Goal: Check status: Check status

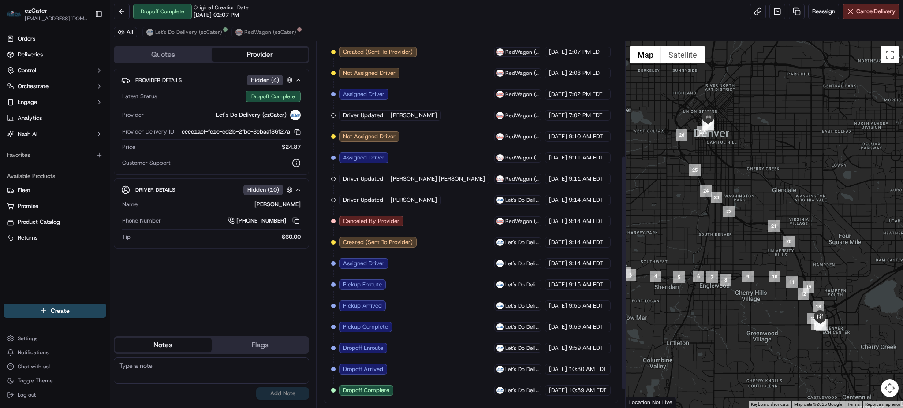
scroll to position [147, 0]
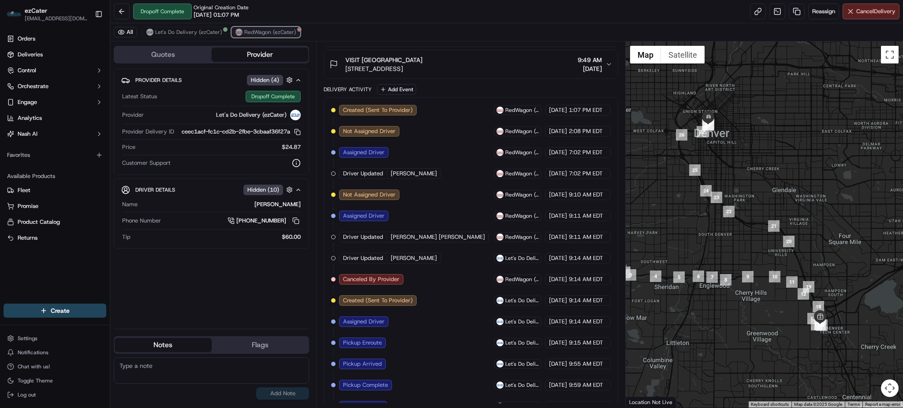
click at [268, 32] on span "RedWagon (ezCater)" at bounding box center [270, 32] width 52 height 7
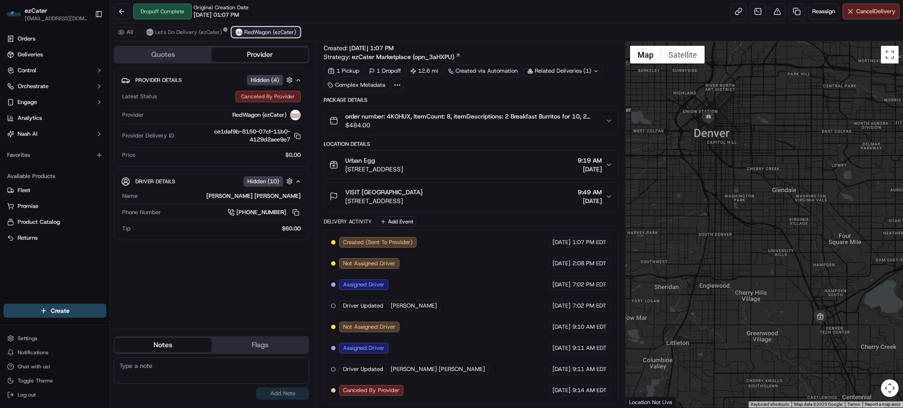
scroll to position [15, 0]
drag, startPoint x: 261, startPoint y: 116, endPoint x: 229, endPoint y: 113, distance: 32.3
click at [229, 113] on div "RedWagon (ezCater)" at bounding box center [223, 115] width 153 height 11
copy span "RedWagon"
click at [170, 29] on span "Let's Do Delivery (ezCater)" at bounding box center [188, 32] width 67 height 7
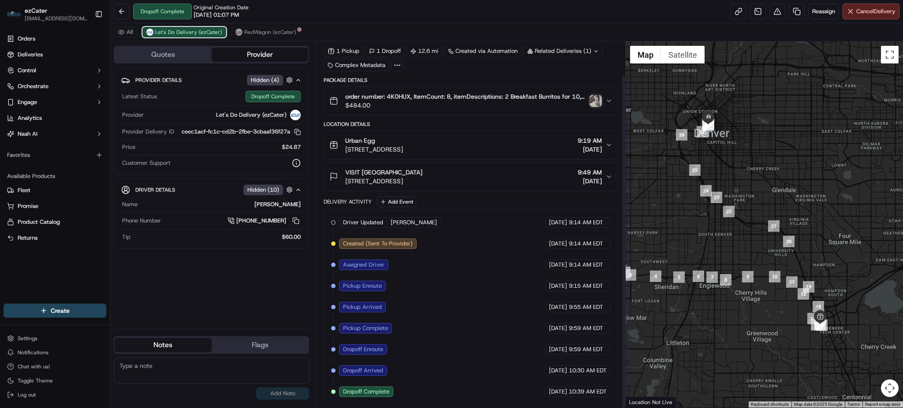
scroll to position [36, 0]
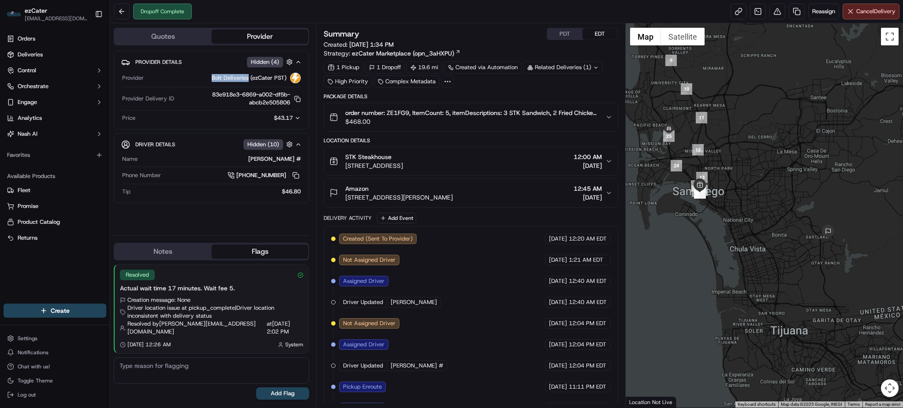
drag, startPoint x: 249, startPoint y: 77, endPoint x: 213, endPoint y: 79, distance: 35.8
click at [213, 79] on span "Bolt Deliveries (ezCater PST)" at bounding box center [249, 78] width 75 height 8
copy span "Bolt Deliveries"
click at [252, 219] on div "Provider Details Hidden ( 4 ) Provider Bolt Deliveries (ezCater PST) Provider D…" at bounding box center [211, 140] width 195 height 178
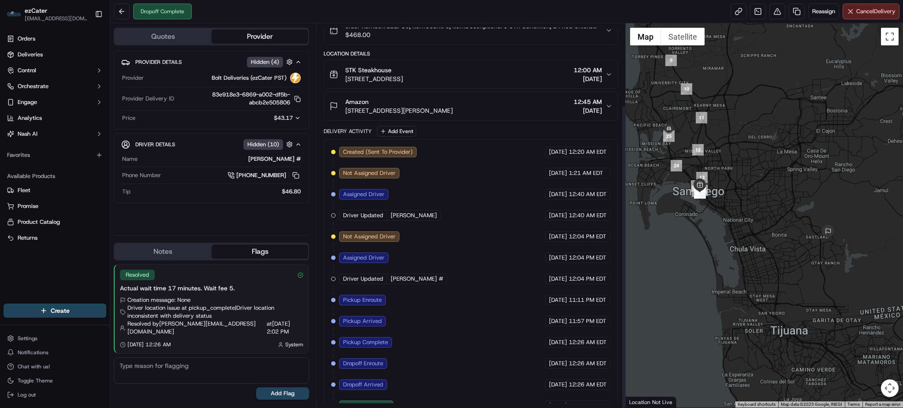
scroll to position [103, 0]
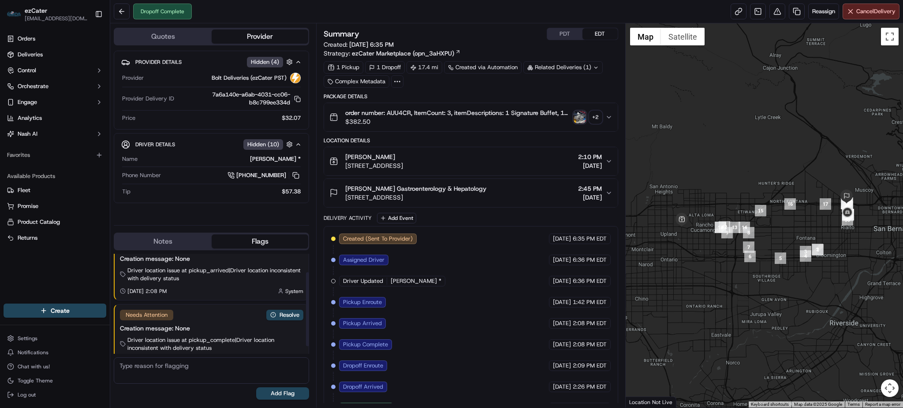
scroll to position [36, 0]
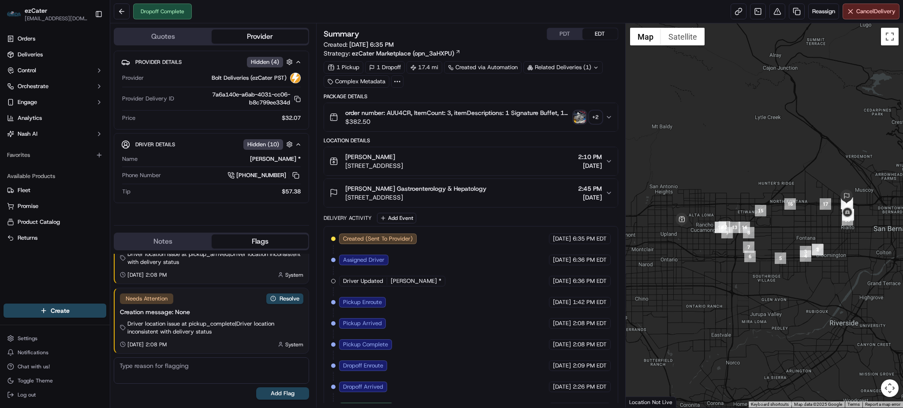
click at [579, 120] on img "button" at bounding box center [580, 117] width 12 height 12
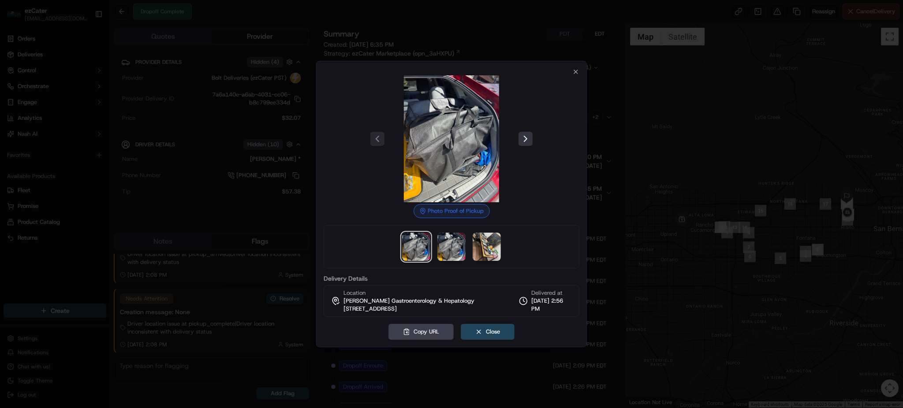
click at [519, 137] on button at bounding box center [525, 139] width 14 height 14
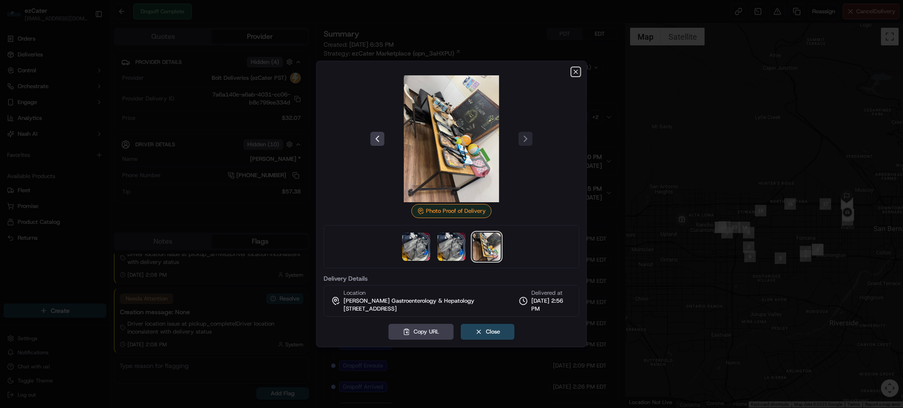
click at [578, 73] on icon "button" at bounding box center [575, 71] width 7 height 7
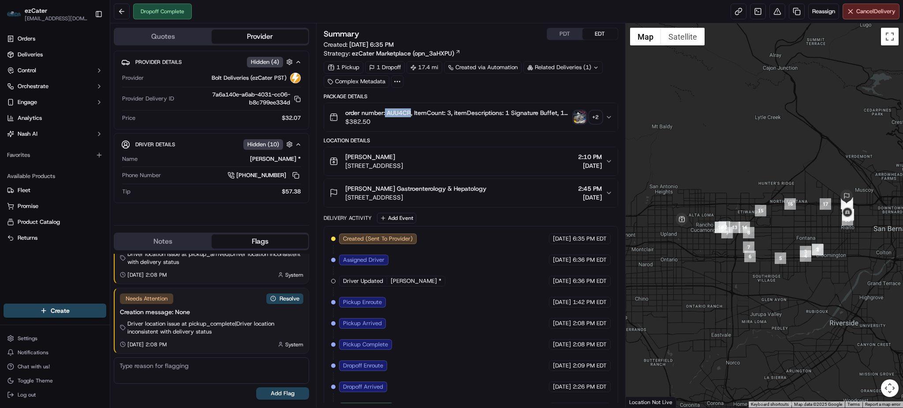
drag, startPoint x: 410, startPoint y: 111, endPoint x: 386, endPoint y: 109, distance: 24.8
click at [386, 109] on span "order number: AUU4CR, ItemCount: 3, itemDescriptions: 1 Signature Buffet, 1 Sig…" at bounding box center [457, 112] width 224 height 9
copy span "AUU4CR"
click at [29, 268] on div "Orders Deliveries Control Orchestrate Engage Analytics Nash AI Favorites Availa…" at bounding box center [55, 162] width 110 height 268
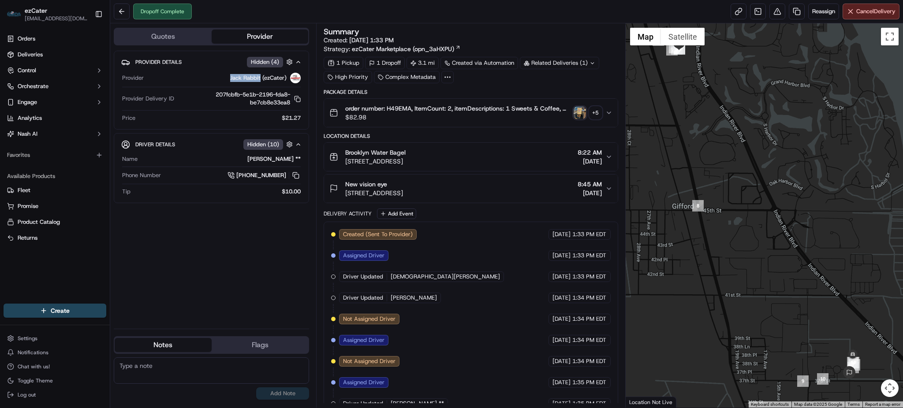
drag, startPoint x: 260, startPoint y: 77, endPoint x: 229, endPoint y: 75, distance: 30.9
click at [229, 75] on div "Jack Rabbit (ezCater)" at bounding box center [223, 78] width 153 height 11
copy span "Jack Rabbit"
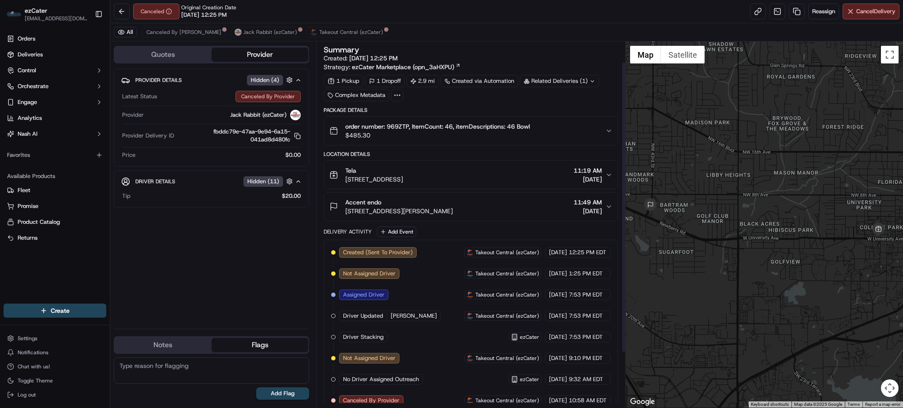
scroll to position [95, 0]
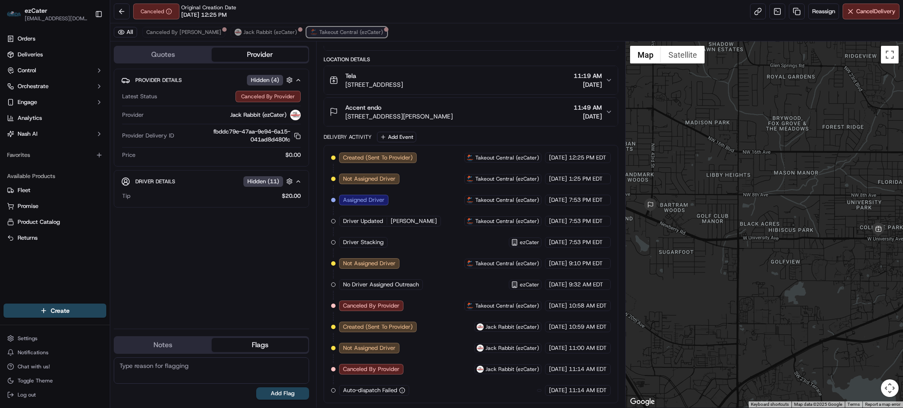
click at [319, 31] on span "Takeout Central (ezCater)" at bounding box center [351, 32] width 64 height 7
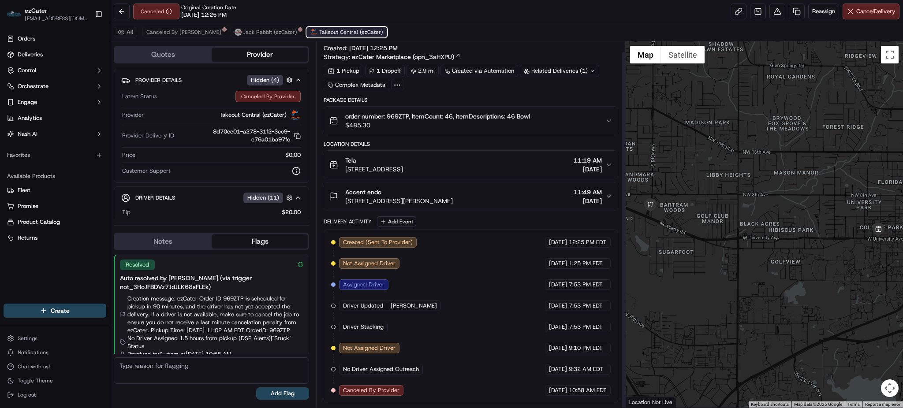
scroll to position [11, 0]
drag, startPoint x: 261, startPoint y: 112, endPoint x: 219, endPoint y: 112, distance: 42.8
click at [219, 112] on div "Takeout Central (ezCater)" at bounding box center [223, 115] width 153 height 11
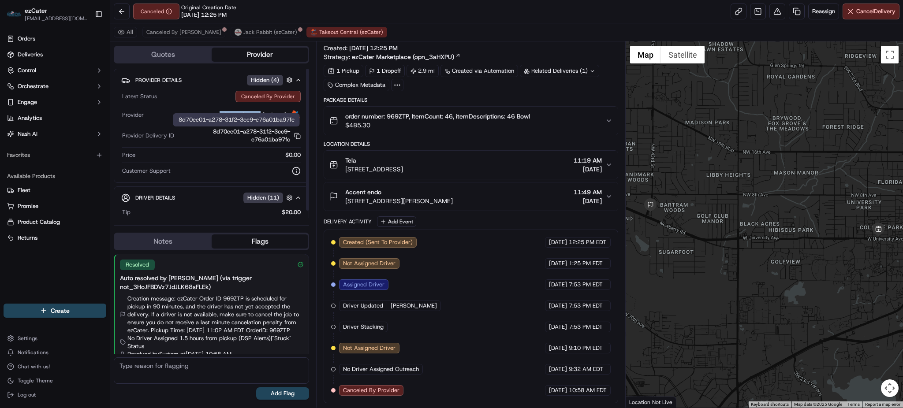
copy span "Takeout Central"
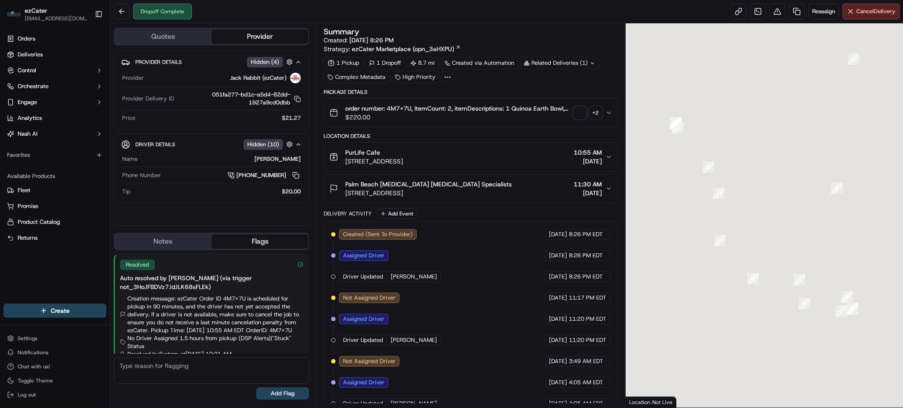
scroll to position [30, 0]
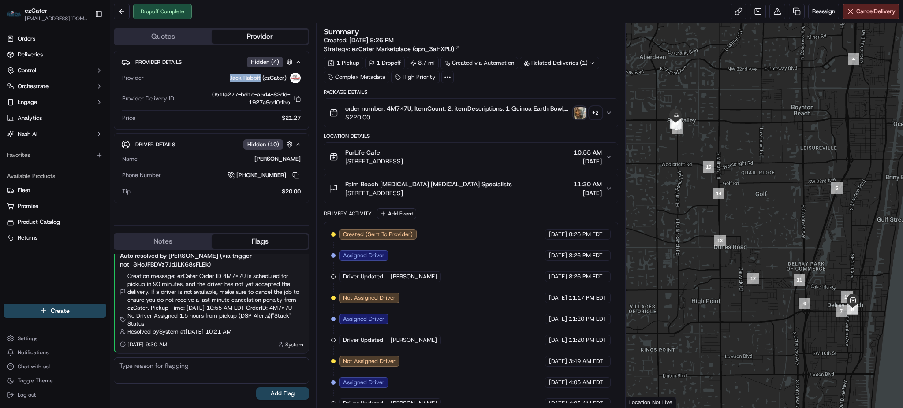
drag, startPoint x: 260, startPoint y: 79, endPoint x: 229, endPoint y: 79, distance: 31.3
click at [229, 79] on div "Jack Rabbit (ezCater)" at bounding box center [223, 78] width 153 height 11
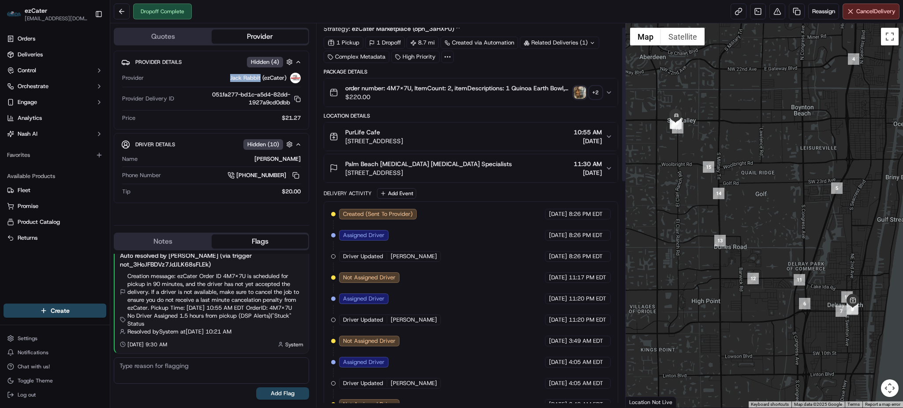
scroll to position [0, 0]
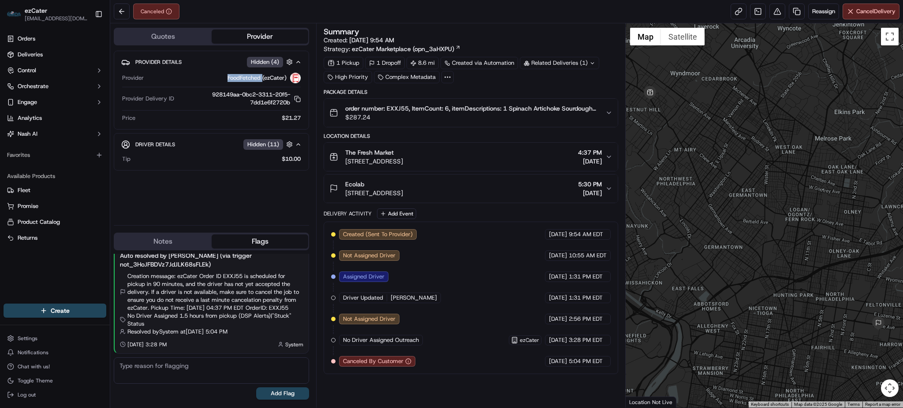
drag, startPoint x: 262, startPoint y: 75, endPoint x: 221, endPoint y: 75, distance: 41.0
click at [221, 75] on div "FoodFetched (ezCater)" at bounding box center [223, 78] width 153 height 11
copy span "FoodFetched"
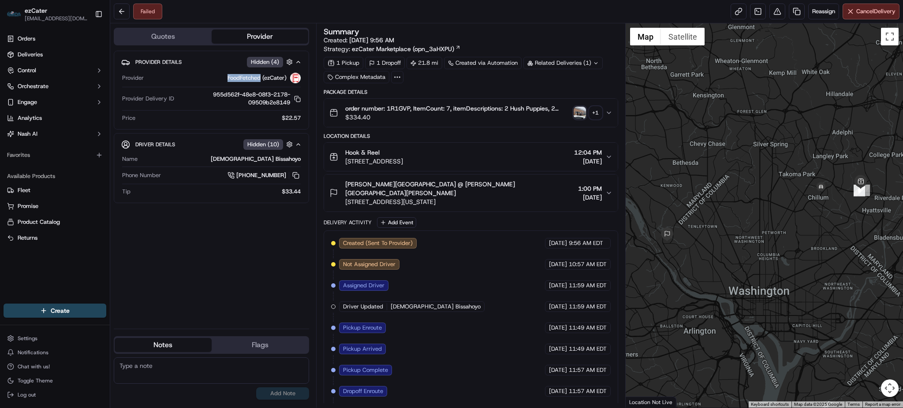
drag, startPoint x: 261, startPoint y: 77, endPoint x: 227, endPoint y: 81, distance: 34.6
click at [227, 81] on span "FoodFetched (ezCater)" at bounding box center [256, 78] width 59 height 8
copy span "FoodFetched"
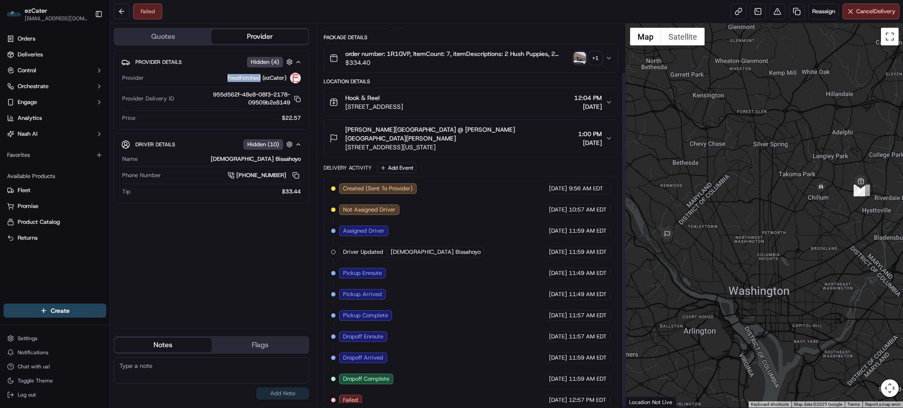
scroll to position [56, 0]
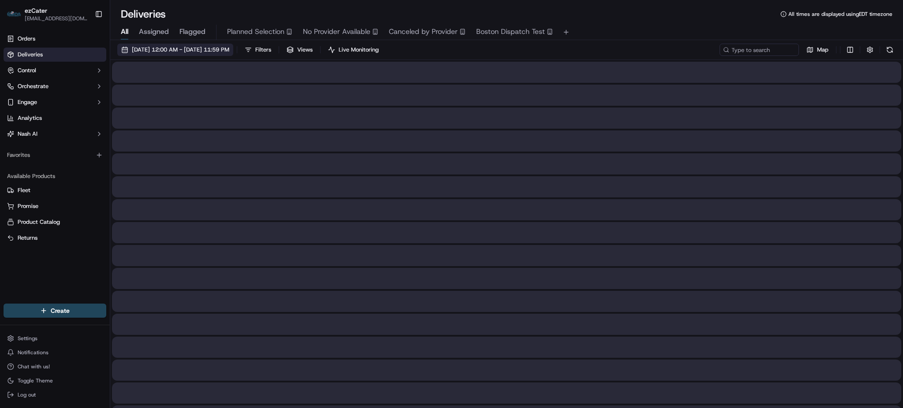
click at [229, 46] on span "[DATE] 12:00 AM - [DATE] 11:59 PM" at bounding box center [180, 50] width 97 height 8
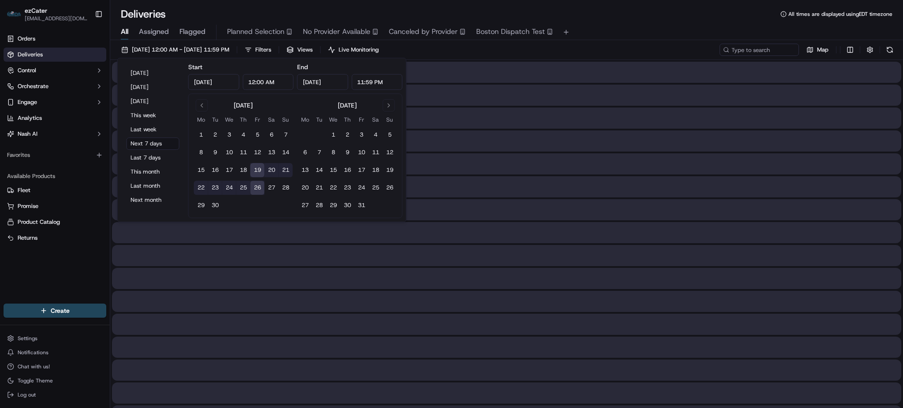
click at [199, 134] on button "1" at bounding box center [201, 135] width 14 height 14
type input "Sep 1, 2025"
click at [254, 171] on button "19" at bounding box center [257, 170] width 14 height 14
type input "Sep 19, 2025"
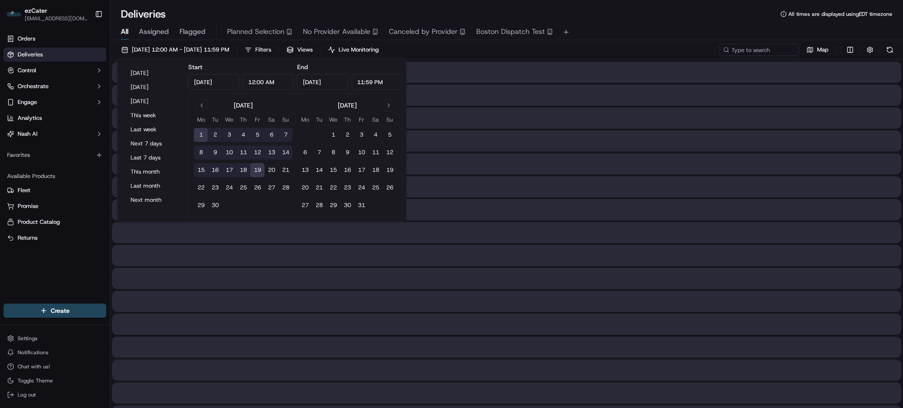
click at [459, 55] on div "09/01/2025 12:00 AM - 09/19/2025 11:59 PM Filters Views Live Monitoring Map" at bounding box center [506, 52] width 793 height 16
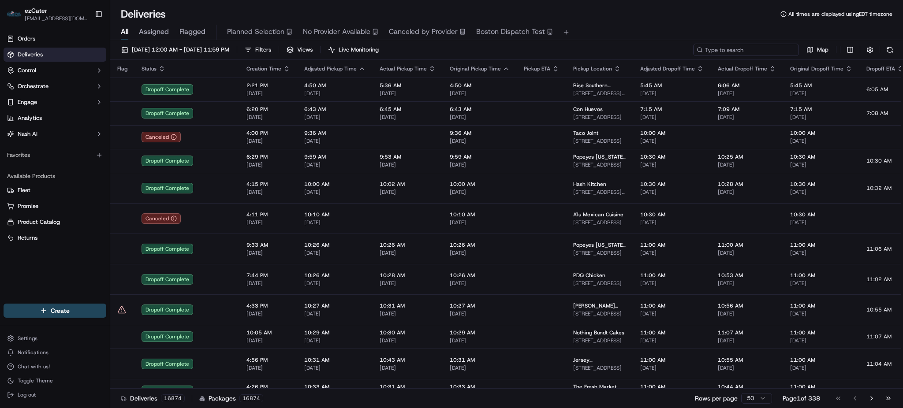
click at [774, 53] on input at bounding box center [746, 50] width 106 height 12
click at [766, 47] on input at bounding box center [746, 50] width 106 height 12
paste input "QGVCRC"
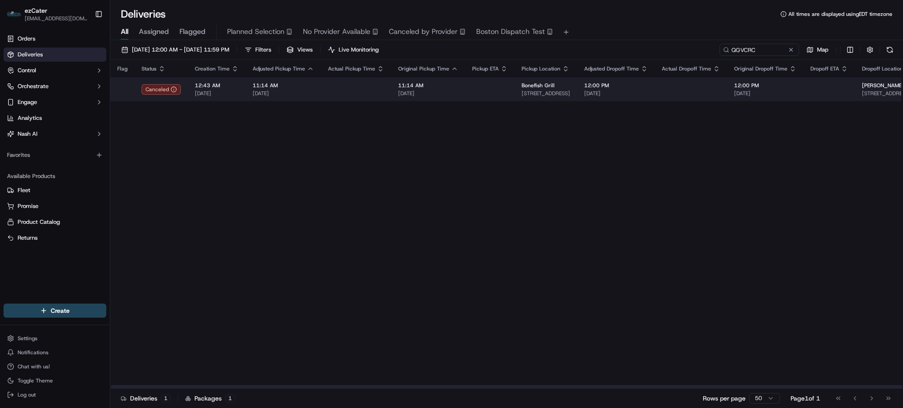
click at [475, 92] on td at bounding box center [489, 90] width 49 height 24
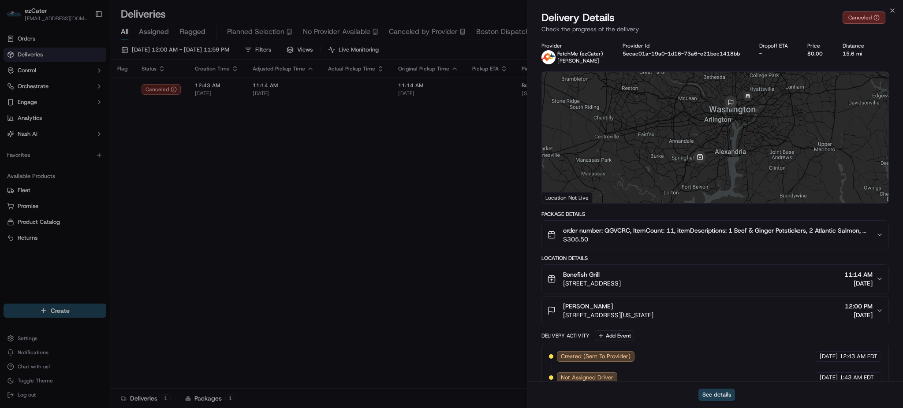
click at [708, 391] on button "See details" at bounding box center [716, 395] width 37 height 12
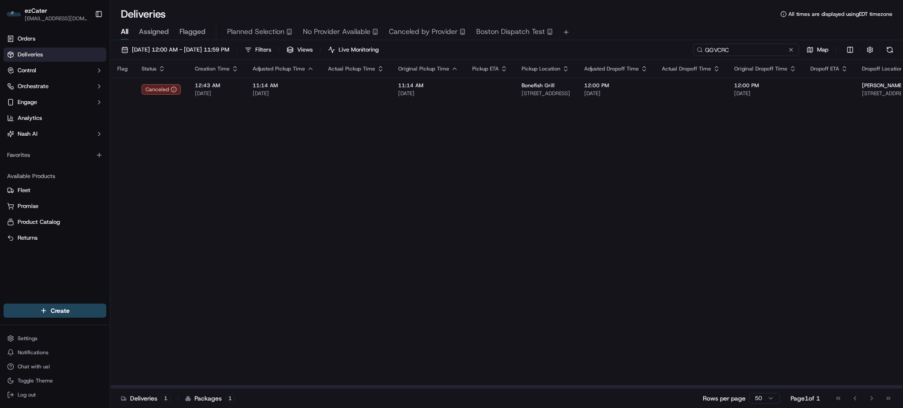
drag, startPoint x: 759, startPoint y: 53, endPoint x: 626, endPoint y: 49, distance: 132.7
click at [646, 49] on div "09/01/2025 12:00 AM - 09/19/2025 11:59 PM Filters Views Live Monitoring QGVCRC …" at bounding box center [506, 52] width 793 height 16
paste input "035ZJR"
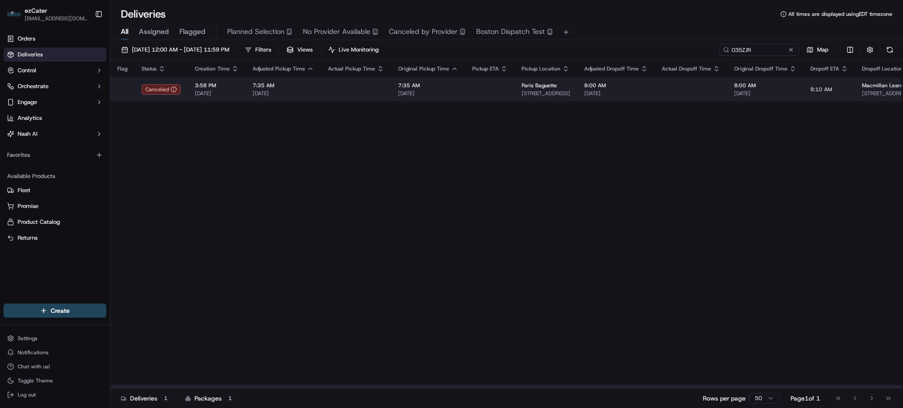
click at [339, 98] on td at bounding box center [356, 90] width 70 height 24
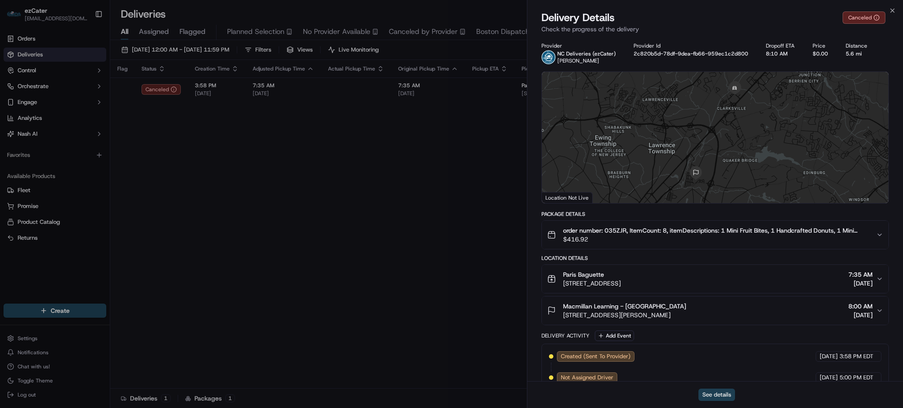
click at [710, 394] on button "See details" at bounding box center [716, 395] width 37 height 12
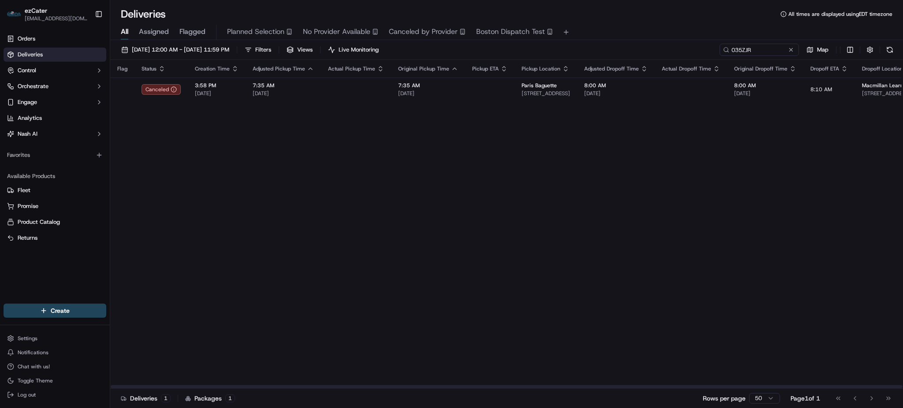
click at [376, 183] on div "Flag Status Creation Time Adjusted Pickup Time Actual Pickup Time Original Pick…" at bounding box center [659, 224] width 1098 height 329
drag, startPoint x: 753, startPoint y: 44, endPoint x: 596, endPoint y: 44, distance: 156.1
click at [628, 44] on div "09/01/2025 12:00 AM - 09/19/2025 11:59 PM Filters Views Live Monitoring 035ZJR …" at bounding box center [506, 52] width 793 height 16
paste input "REL-ECUXYK"
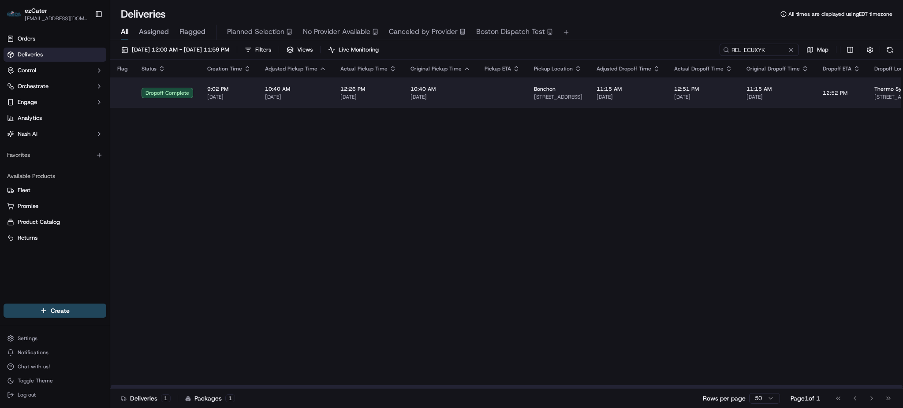
click at [477, 94] on td at bounding box center [501, 93] width 49 height 30
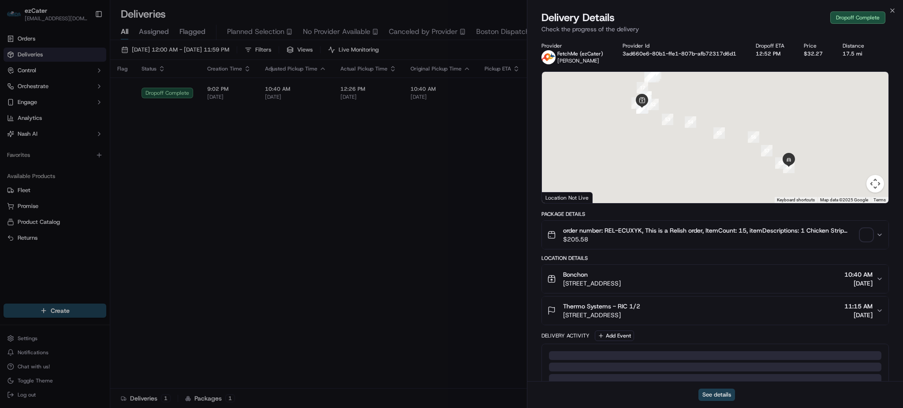
click at [706, 393] on button "See details" at bounding box center [716, 395] width 37 height 12
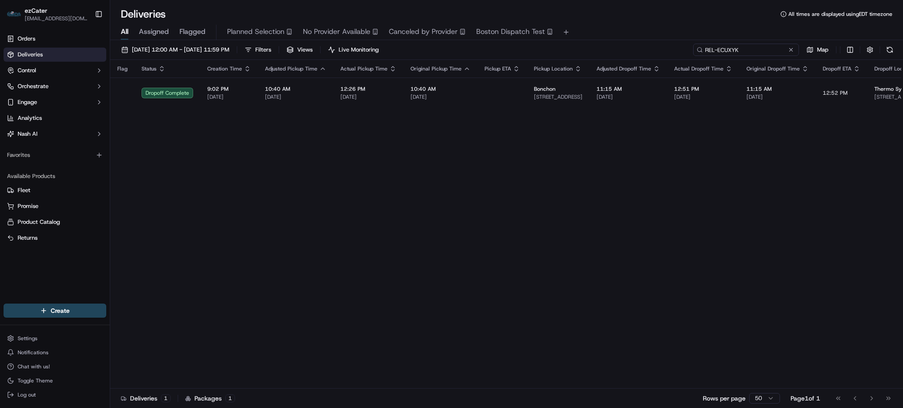
click at [616, 52] on div "09/01/2025 12:00 AM - 09/19/2025 11:59 PM Filters Views Live Monitoring REL-ECU…" at bounding box center [506, 52] width 793 height 16
paste input "QUMAM3"
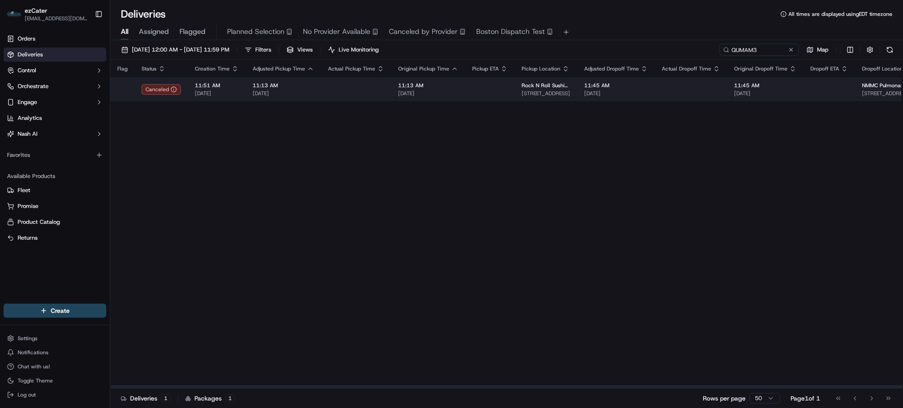
click at [438, 89] on span "11:13 AM" at bounding box center [428, 85] width 60 height 7
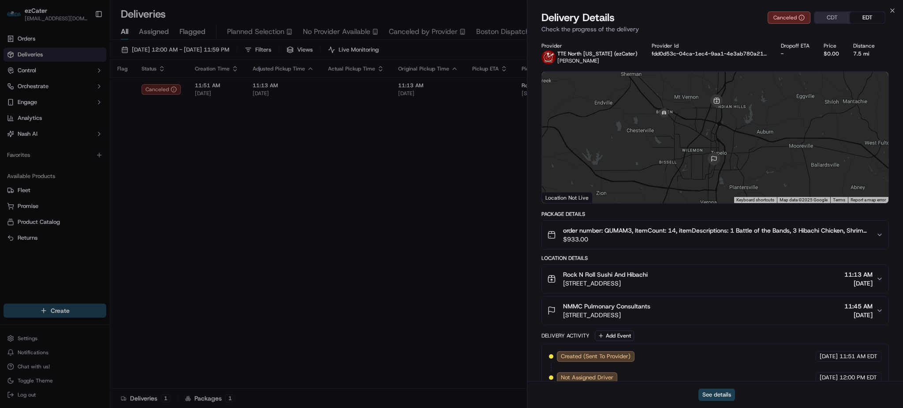
click at [727, 397] on button "See details" at bounding box center [716, 395] width 37 height 12
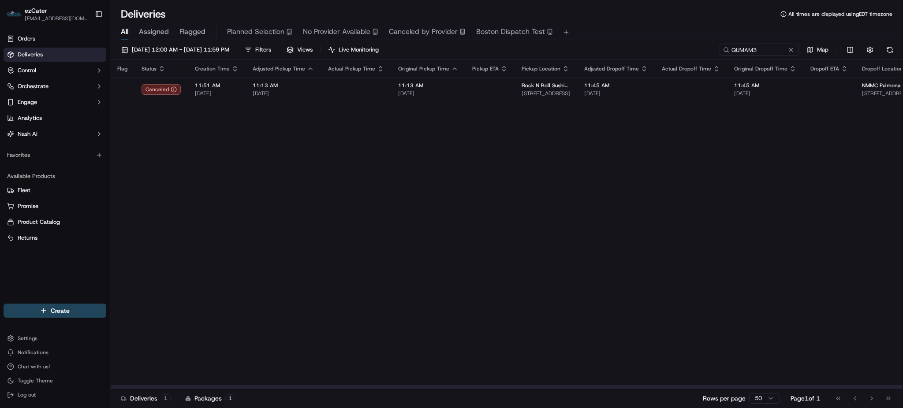
drag, startPoint x: 448, startPoint y: 240, endPoint x: 811, endPoint y: 63, distance: 403.8
click at [451, 240] on div "Flag Status Creation Time Adjusted Pickup Time Actual Pickup Time Original Pick…" at bounding box center [668, 224] width 1117 height 329
drag, startPoint x: 756, startPoint y: 48, endPoint x: 481, endPoint y: 65, distance: 274.7
click at [513, 63] on div "09/01/2025 12:00 AM - 09/19/2025 11:59 PM Filters Views Live Monitoring QUMAM3 …" at bounding box center [506, 225] width 793 height 370
paste input "P6W1K7"
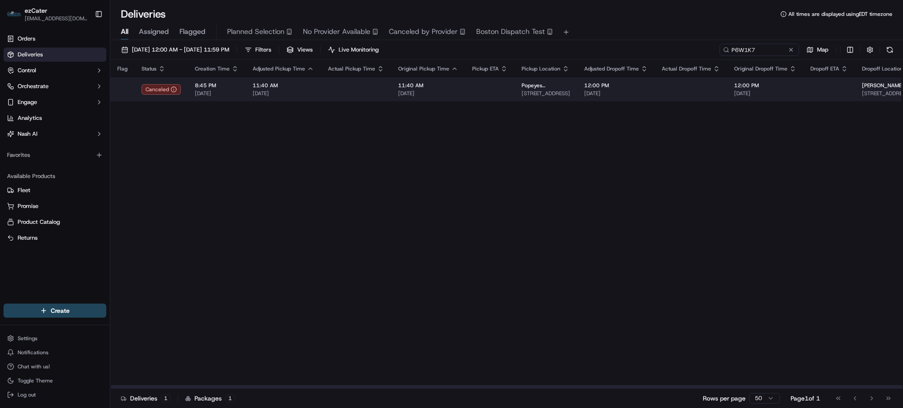
click at [339, 95] on td at bounding box center [356, 90] width 70 height 24
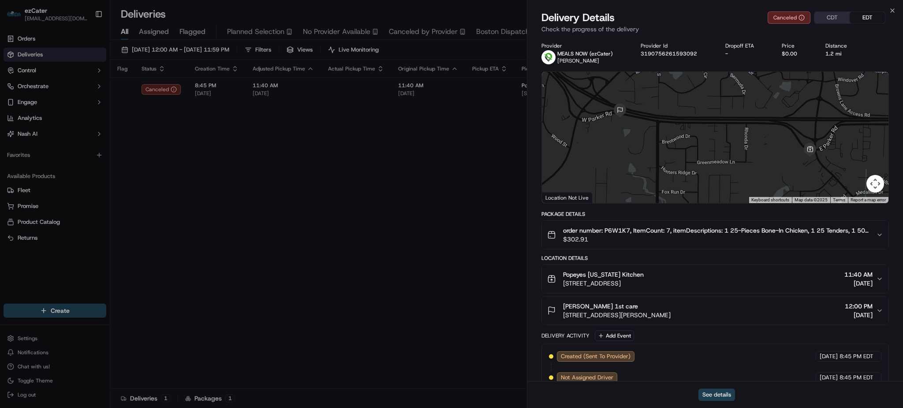
click at [710, 391] on button "See details" at bounding box center [716, 395] width 37 height 12
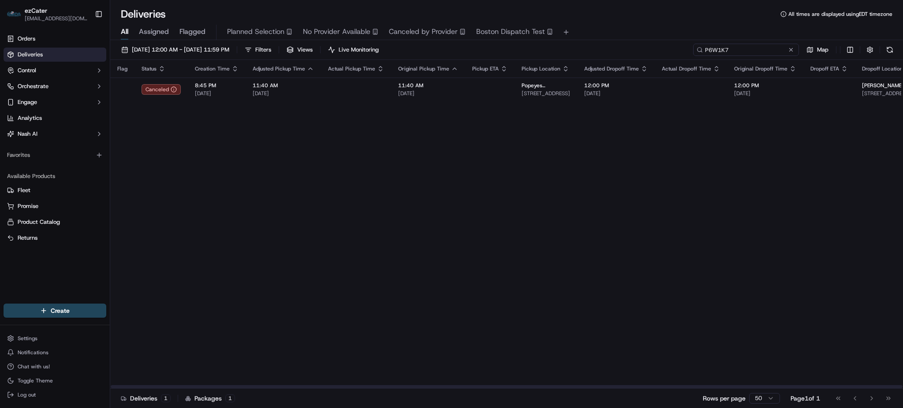
drag, startPoint x: 760, startPoint y: 49, endPoint x: 544, endPoint y: 49, distance: 216.5
click at [570, 49] on div "09/01/2025 12:00 AM - 09/19/2025 11:59 PM Filters Views Live Monitoring P6W1K7 …" at bounding box center [506, 52] width 793 height 16
paste input "G61E7K"
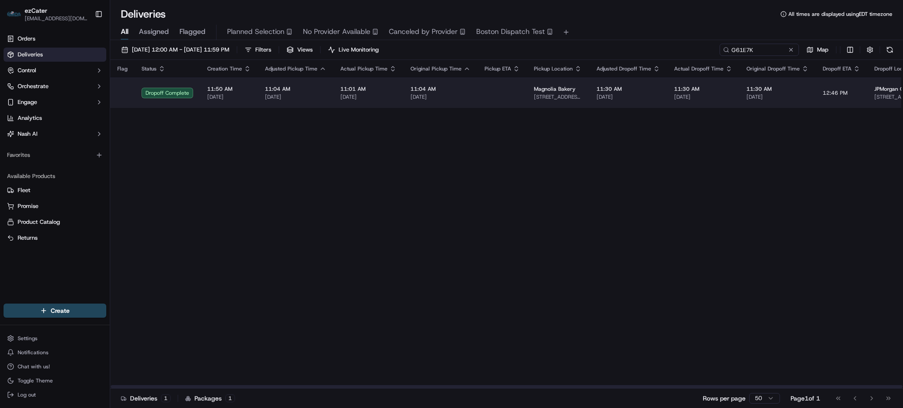
click at [461, 87] on span "11:04 AM" at bounding box center [440, 89] width 60 height 7
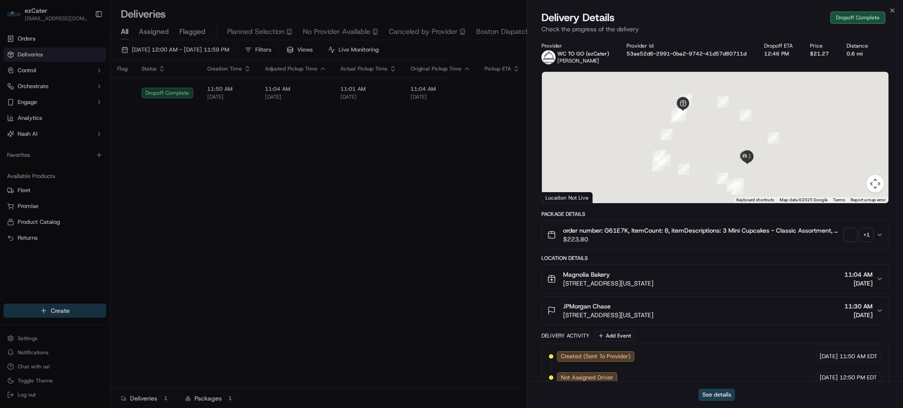
click at [714, 397] on button "See details" at bounding box center [716, 395] width 37 height 12
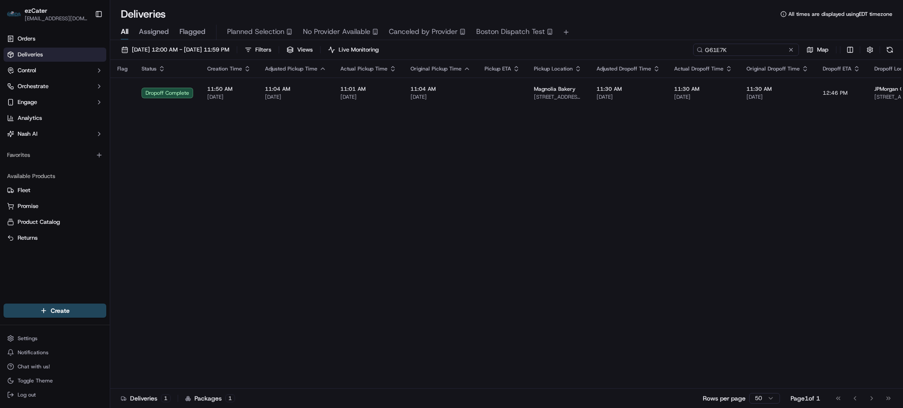
drag, startPoint x: 767, startPoint y: 50, endPoint x: 532, endPoint y: 47, distance: 235.0
click at [625, 48] on div "09/01/2025 12:00 AM - 09/19/2025 11:59 PM Filters Views Live Monitoring G61E7K …" at bounding box center [506, 52] width 793 height 16
paste input "8UZP4E"
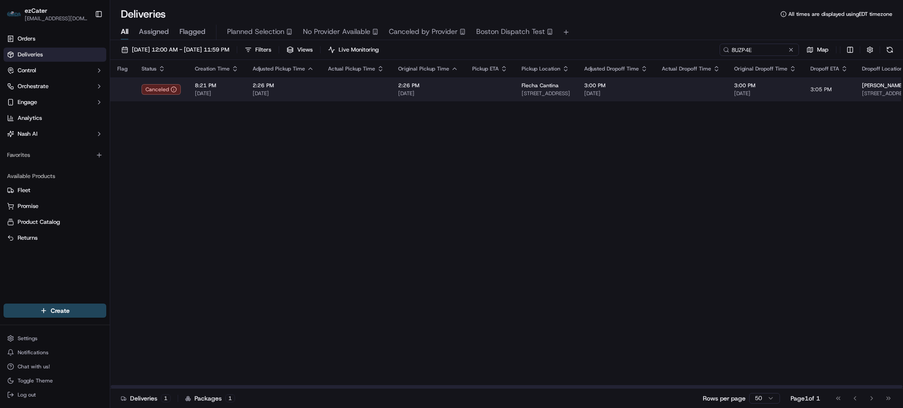
click at [349, 86] on td at bounding box center [356, 90] width 70 height 24
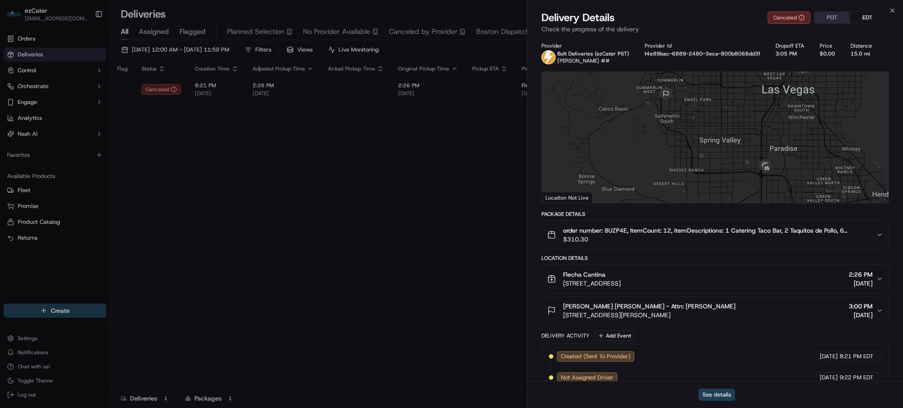
click at [725, 395] on button "See details" at bounding box center [716, 395] width 37 height 12
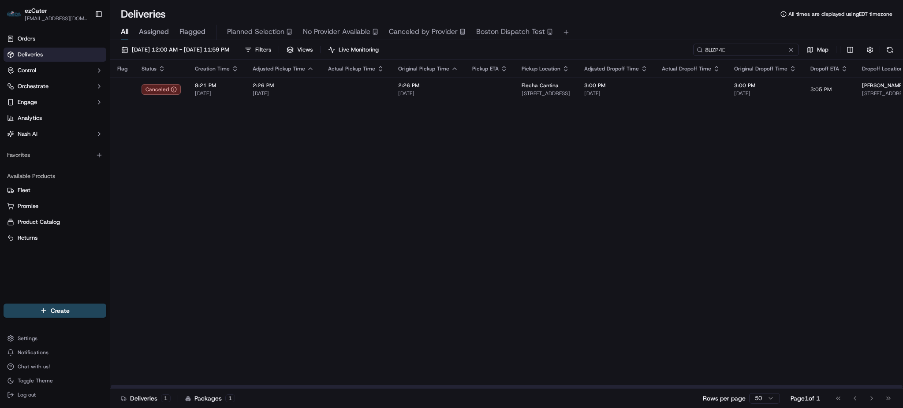
drag, startPoint x: 752, startPoint y: 47, endPoint x: 520, endPoint y: 43, distance: 231.9
click at [570, 43] on div "09/01/2025 12:00 AM - 09/19/2025 11:59 PM Filters Views Live Monitoring 8UZP4E …" at bounding box center [506, 225] width 793 height 370
paste input "UT4FJ"
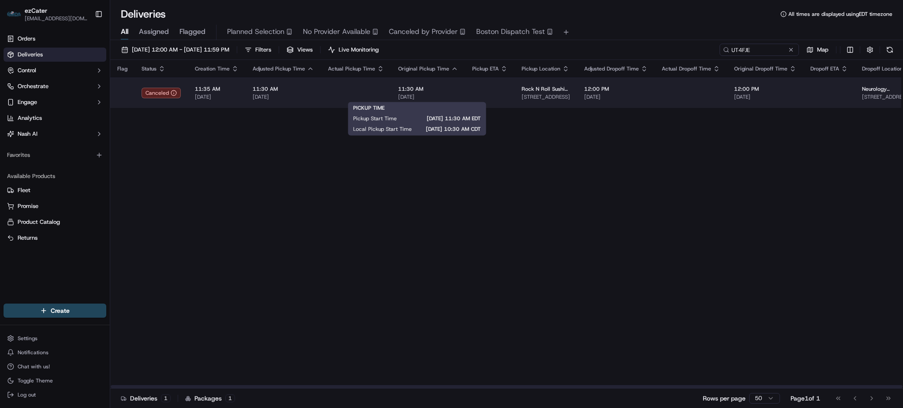
click at [465, 90] on td at bounding box center [489, 93] width 49 height 30
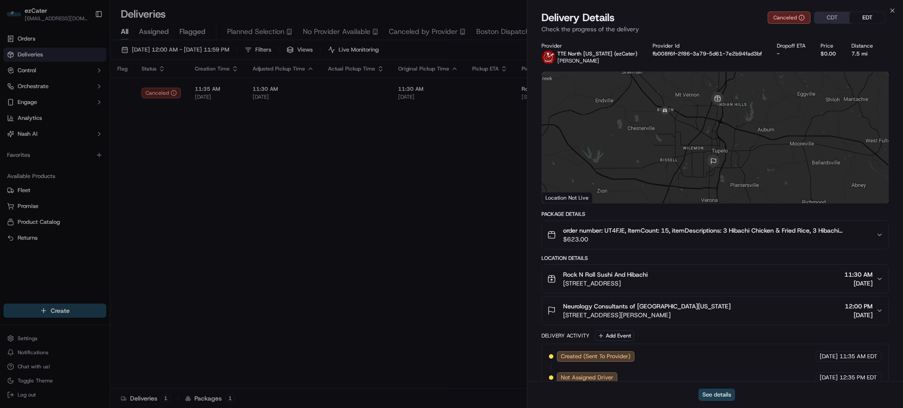
click at [721, 393] on button "See details" at bounding box center [716, 395] width 37 height 12
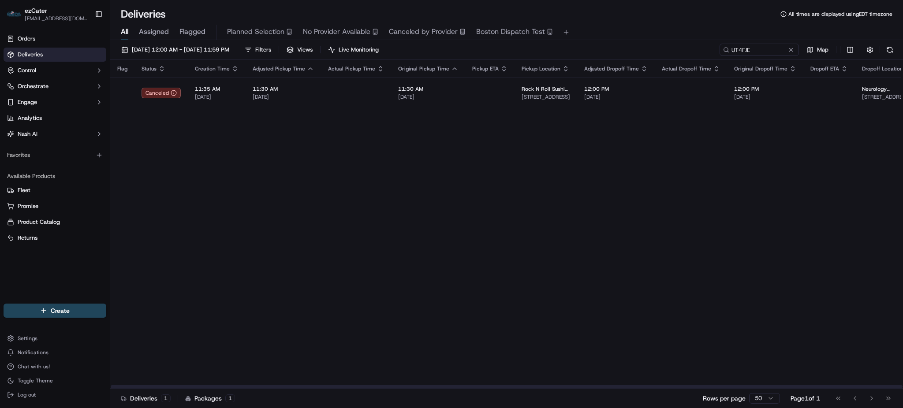
click at [362, 269] on div "Flag Status Creation Time Adjusted Pickup Time Actual Pickup Time Original Pick…" at bounding box center [670, 224] width 1120 height 329
drag, startPoint x: 741, startPoint y: 45, endPoint x: 509, endPoint y: 40, distance: 231.9
click at [540, 42] on div "09/01/2025 12:00 AM - 09/19/2025 11:59 PM Filters Views Live Monitoring UT4FJE …" at bounding box center [506, 225] width 793 height 370
paste input "VUWP7C"
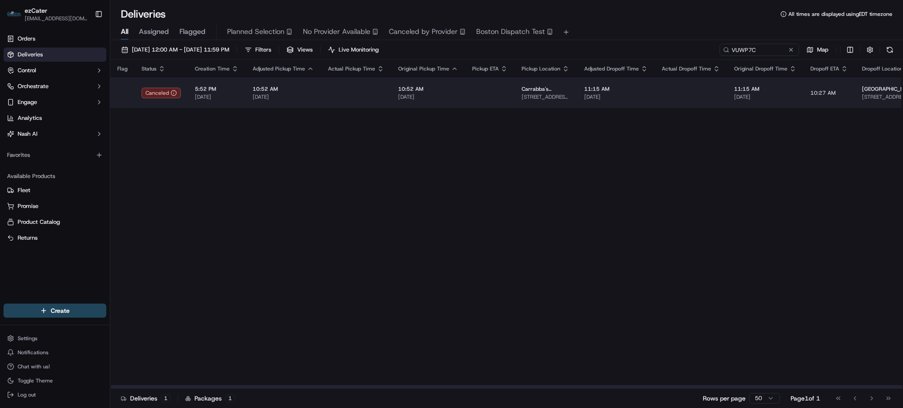
click at [363, 87] on td at bounding box center [356, 93] width 70 height 30
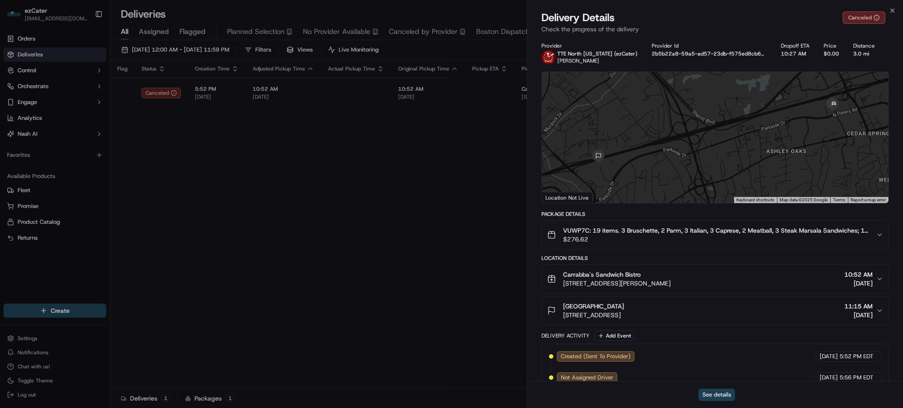
click at [724, 395] on button "See details" at bounding box center [716, 395] width 37 height 12
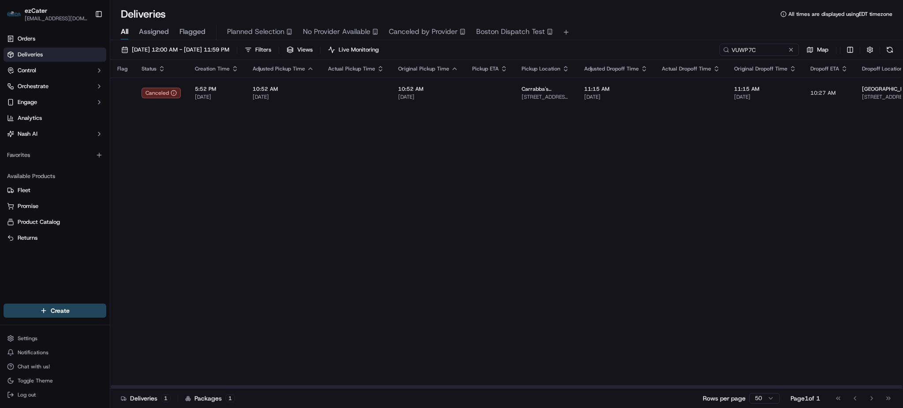
click at [367, 165] on div "Flag Status Creation Time Adjusted Pickup Time Actual Pickup Time Original Pick…" at bounding box center [670, 224] width 1120 height 329
drag, startPoint x: 762, startPoint y: 45, endPoint x: 596, endPoint y: 46, distance: 166.2
click at [652, 46] on div "09/01/2025 12:00 AM - 09/19/2025 11:59 PM Filters Views Live Monitoring VUWP7C …" at bounding box center [506, 52] width 793 height 16
paste input "35EGR4"
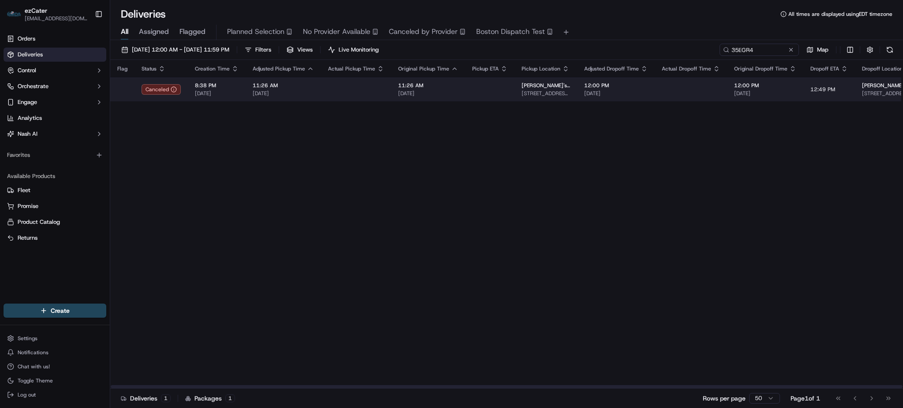
click at [440, 88] on span "11:26 AM" at bounding box center [428, 85] width 60 height 7
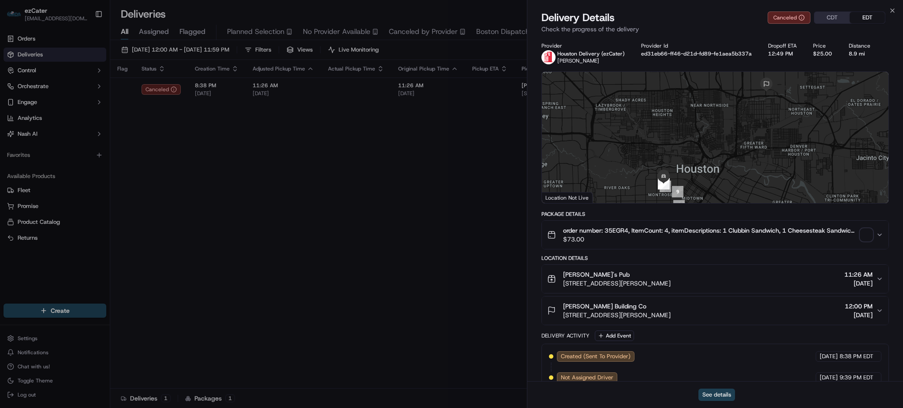
click at [706, 390] on button "See details" at bounding box center [716, 395] width 37 height 12
click at [322, 229] on div "Flag Status Creation Time Adjusted Pickup Time Actual Pickup Time Original Pick…" at bounding box center [662, 224] width 1104 height 329
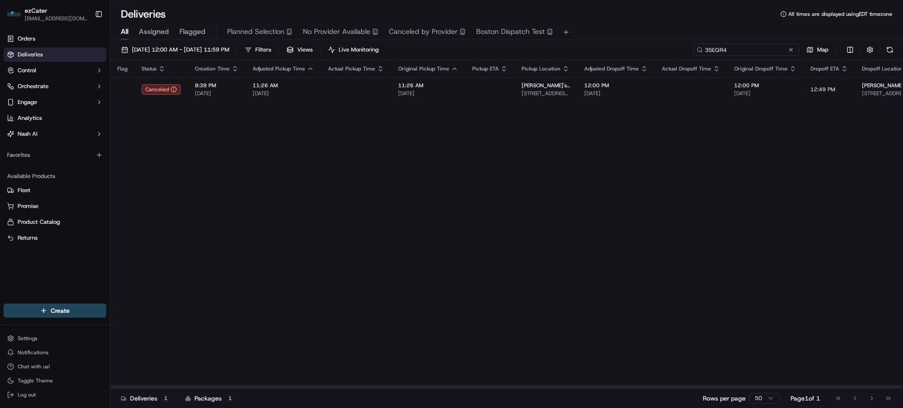
drag, startPoint x: 753, startPoint y: 50, endPoint x: 546, endPoint y: 59, distance: 207.0
click at [660, 52] on div "09/01/2025 12:00 AM - 09/19/2025 11:59 PM Filters Views Live Monitoring 35EGR4 …" at bounding box center [506, 52] width 793 height 16
paste input "ZEJ5E6"
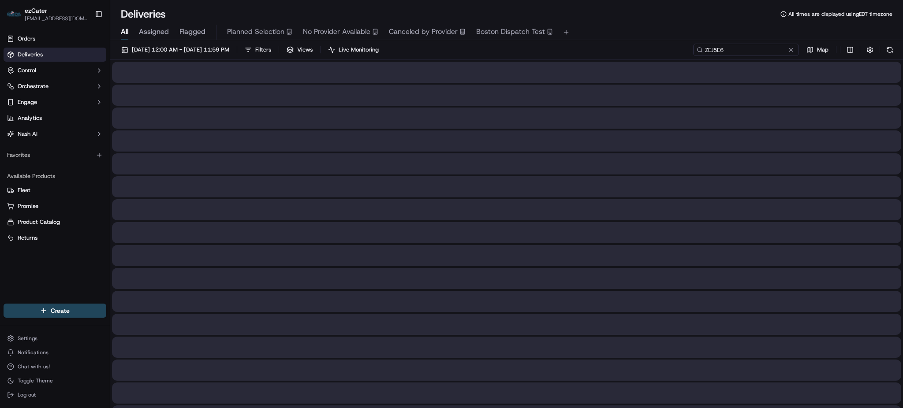
type input "ZEJ5E6"
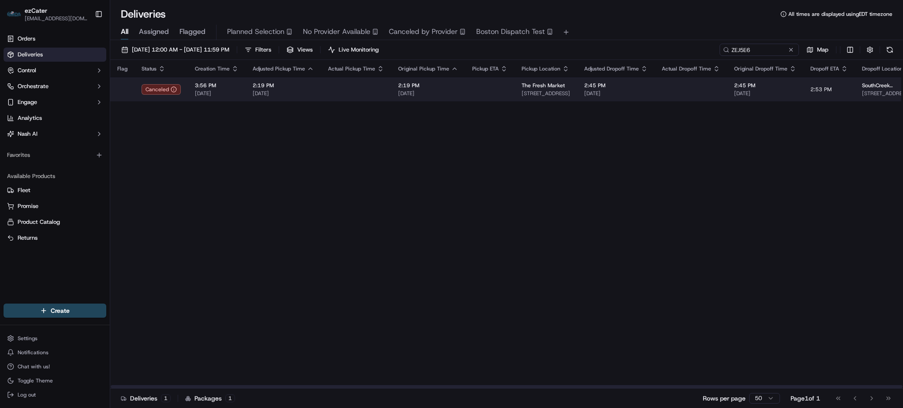
click at [358, 89] on div at bounding box center [356, 89] width 56 height 1
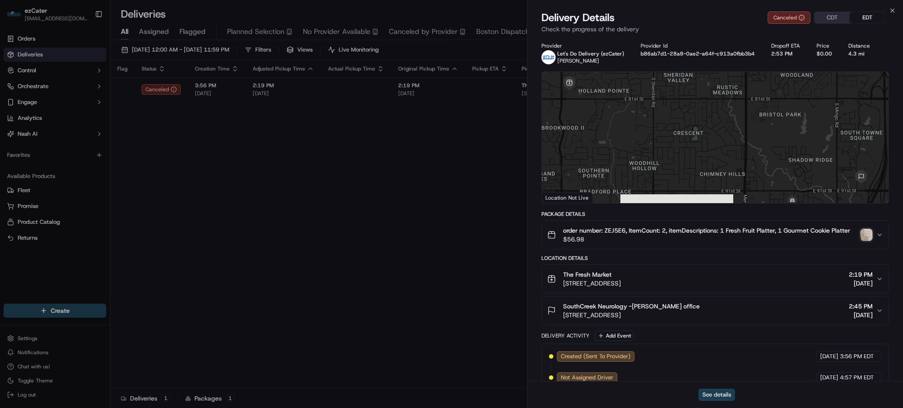
click at [729, 392] on button "See details" at bounding box center [716, 395] width 37 height 12
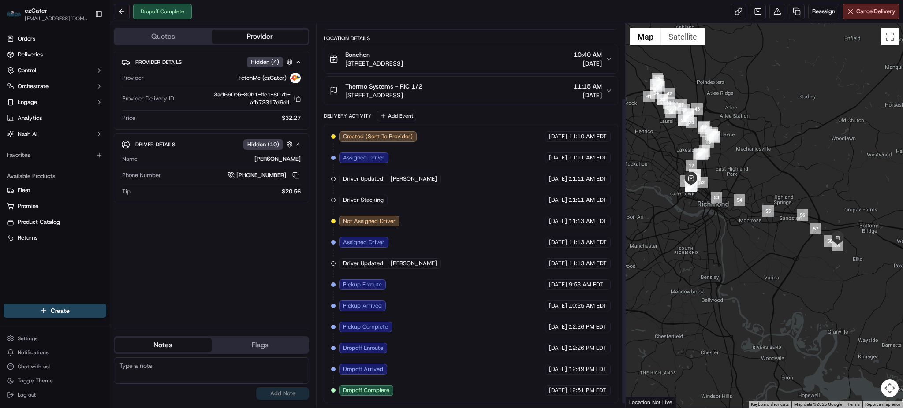
scroll to position [59, 0]
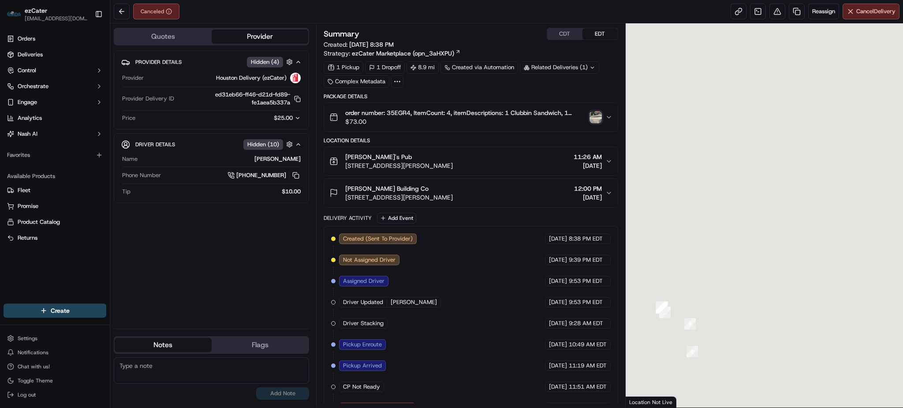
click at [297, 118] on icon "button" at bounding box center [297, 118] width 3 height 2
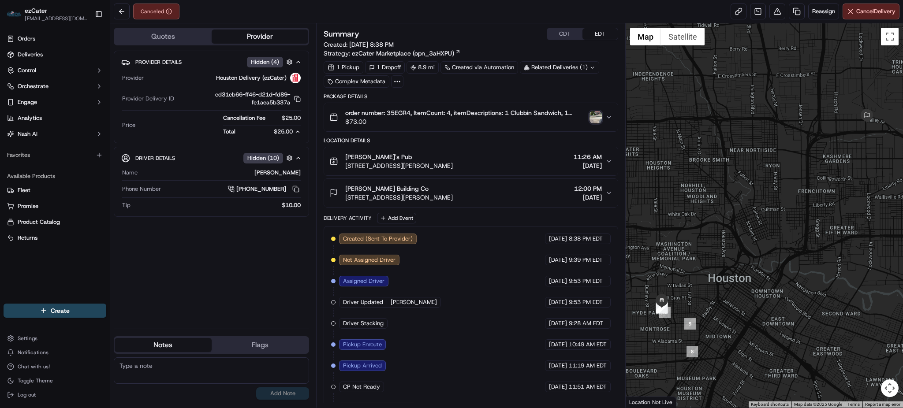
click at [607, 116] on icon "button" at bounding box center [608, 117] width 7 height 7
